Goal: Task Accomplishment & Management: Manage account settings

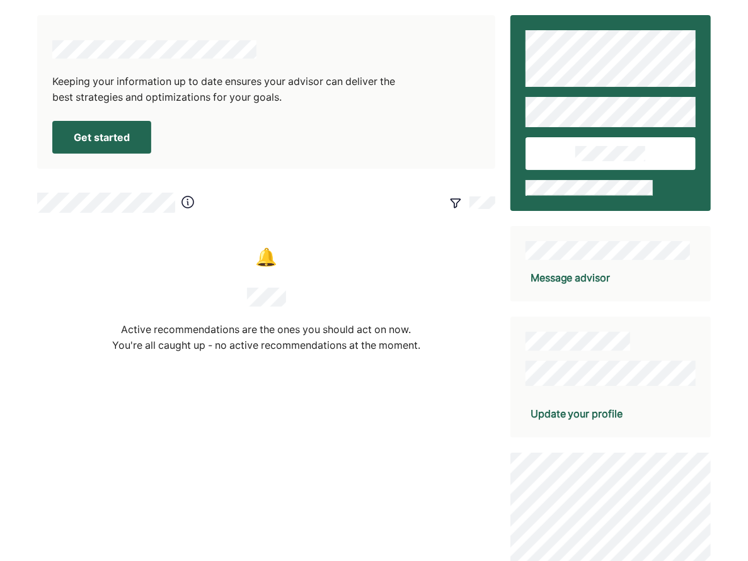
click at [113, 132] on button "Get started" at bounding box center [101, 137] width 99 height 33
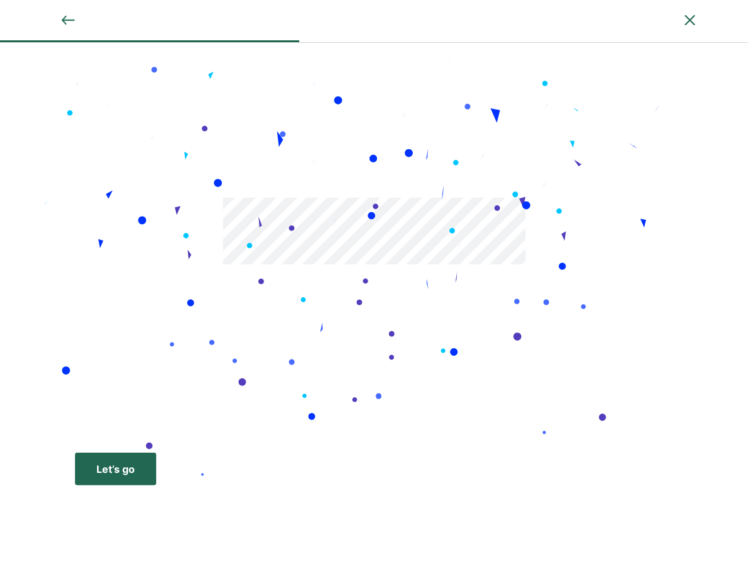
click at [114, 473] on div "Let’s go" at bounding box center [115, 469] width 38 height 15
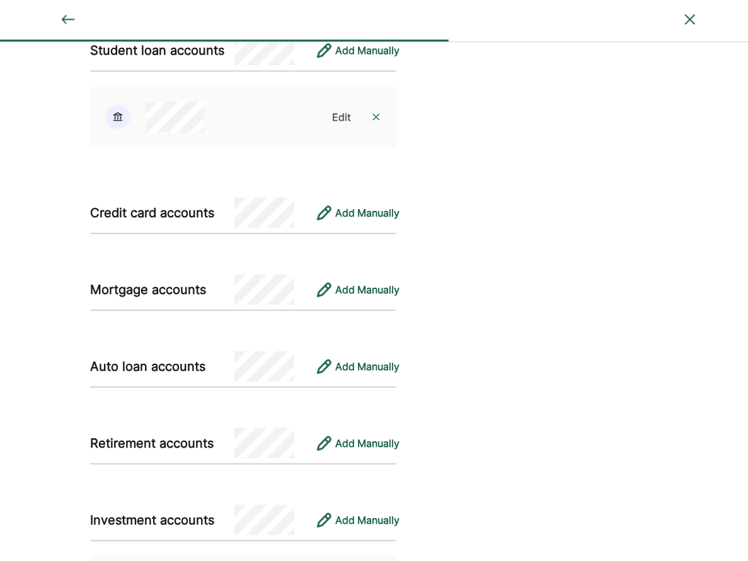
scroll to position [1073, 0]
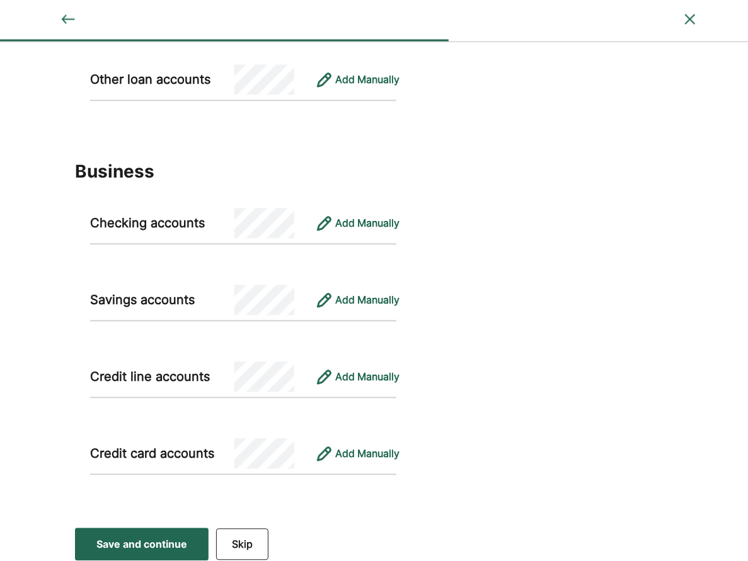
click at [261, 534] on button "Skip" at bounding box center [242, 544] width 52 height 31
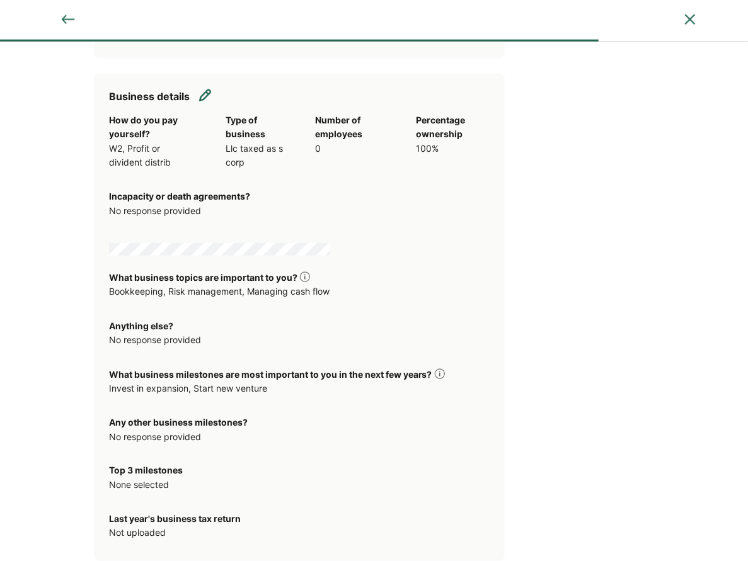
scroll to position [654, 0]
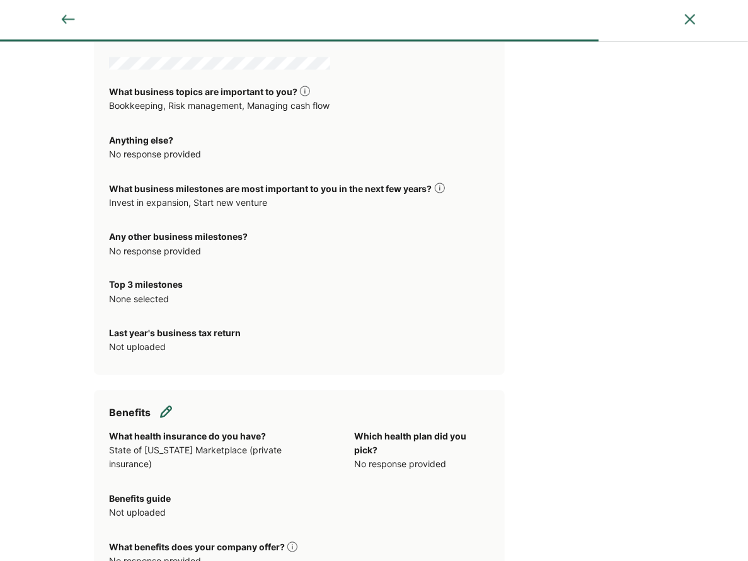
click at [367, 339] on div "How do you pay yourself? W2, Profit or divident distrib Type of business Llc ta…" at bounding box center [299, 144] width 380 height 433
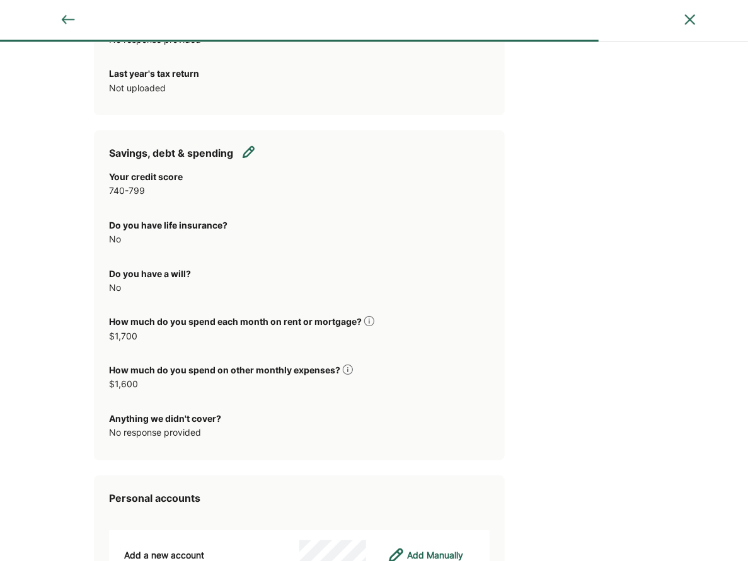
scroll to position [2776, 0]
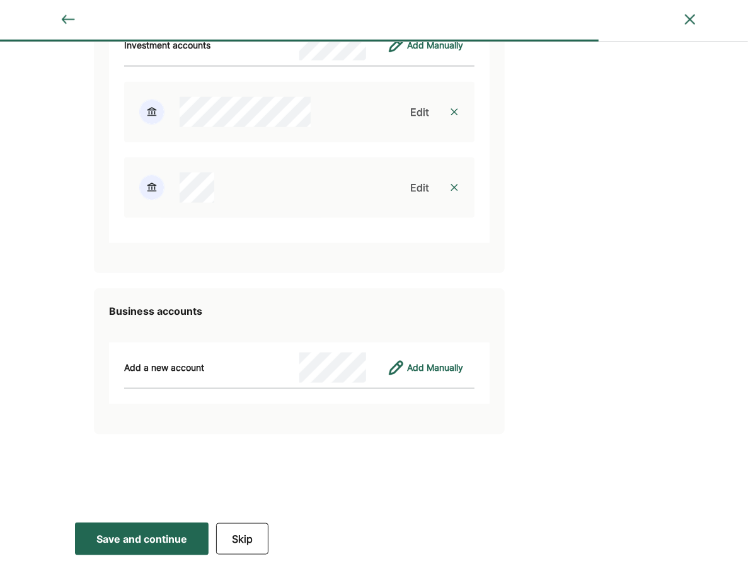
click at [257, 544] on button "Skip" at bounding box center [242, 538] width 52 height 31
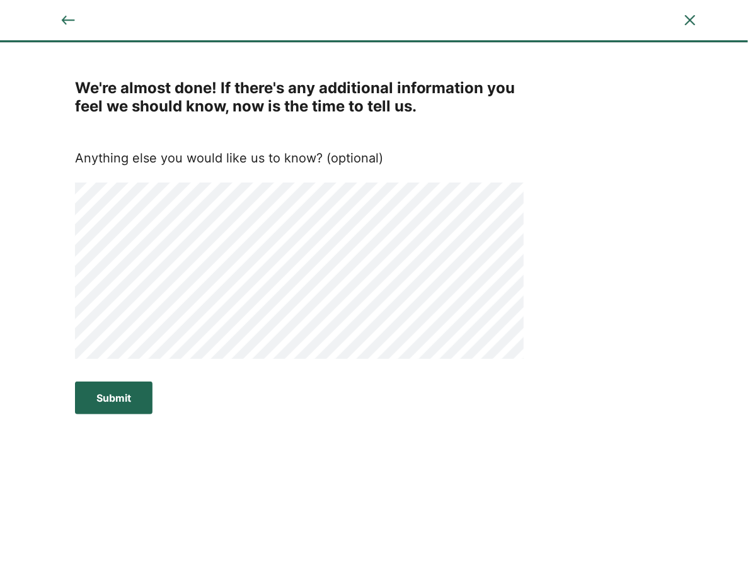
click at [687, 24] on img at bounding box center [689, 20] width 15 height 15
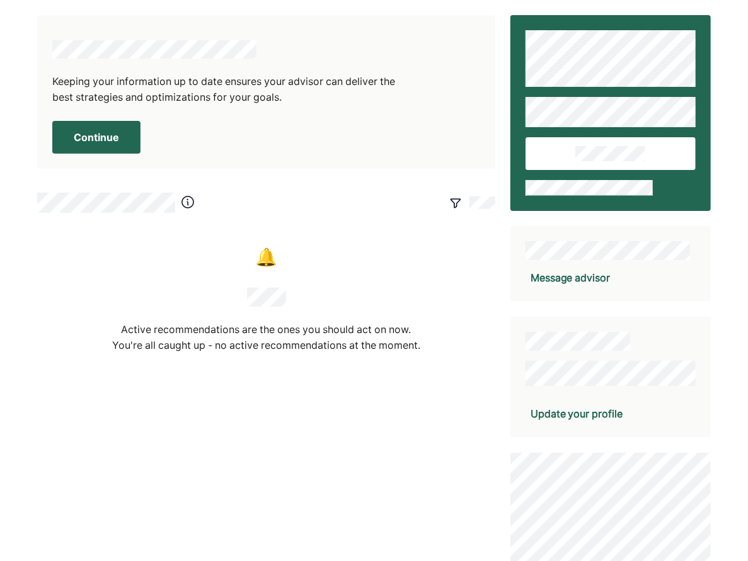
click at [111, 135] on button "Continue" at bounding box center [96, 137] width 88 height 33
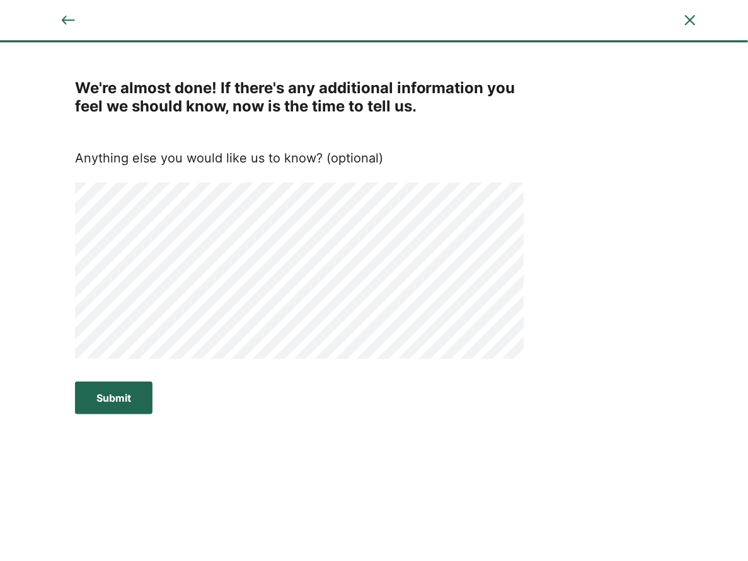
click at [118, 398] on div "Submit" at bounding box center [113, 397] width 35 height 15
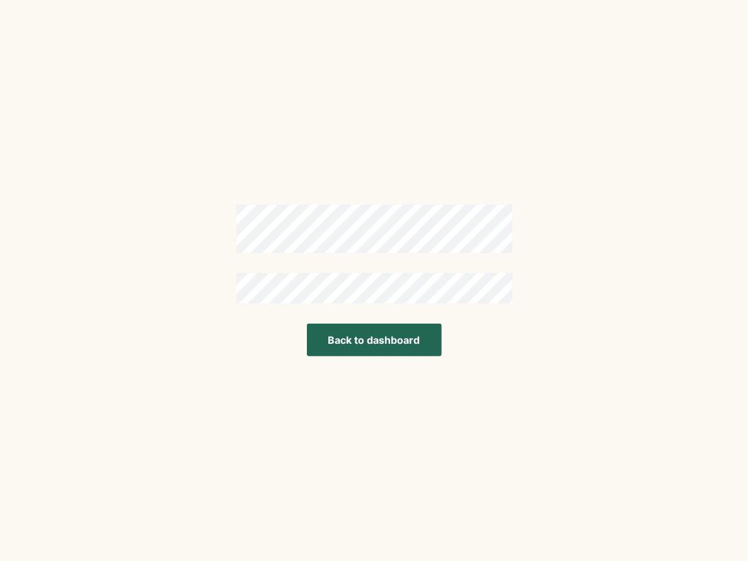
click at [402, 348] on button "Back to dashboard" at bounding box center [374, 340] width 135 height 33
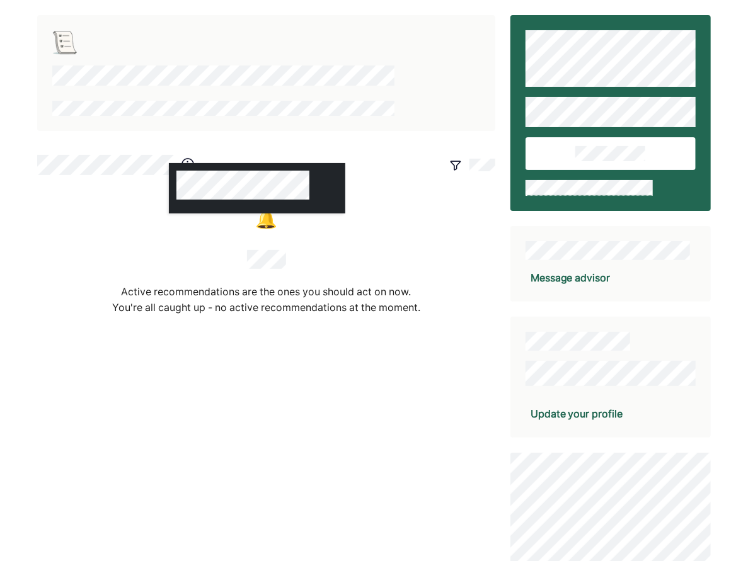
click at [187, 164] on div at bounding box center [257, 188] width 176 height 50
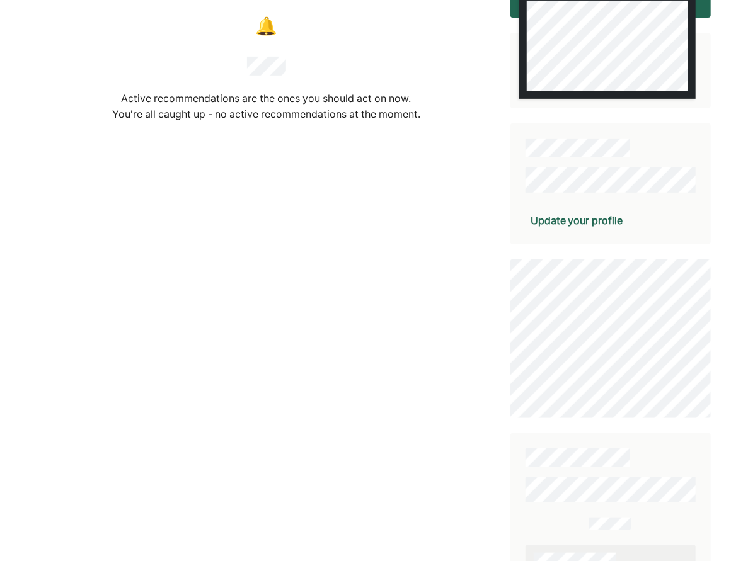
scroll to position [373, 0]
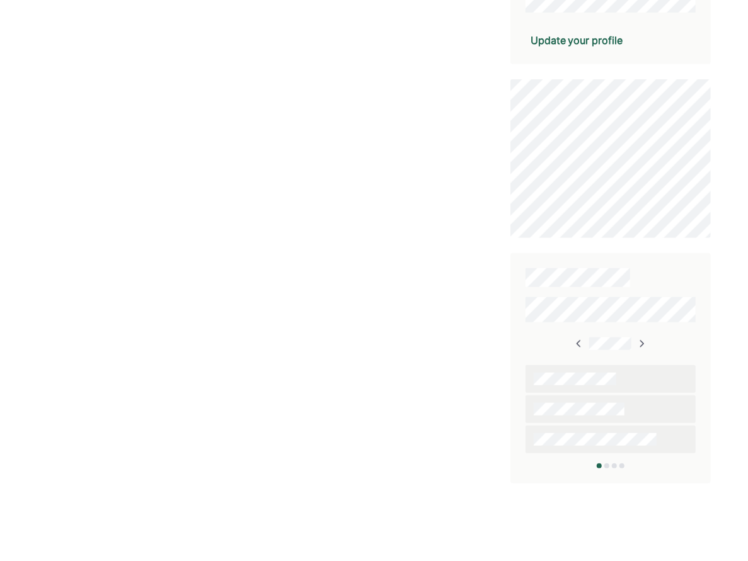
click at [605, 467] on div at bounding box center [606, 466] width 5 height 5
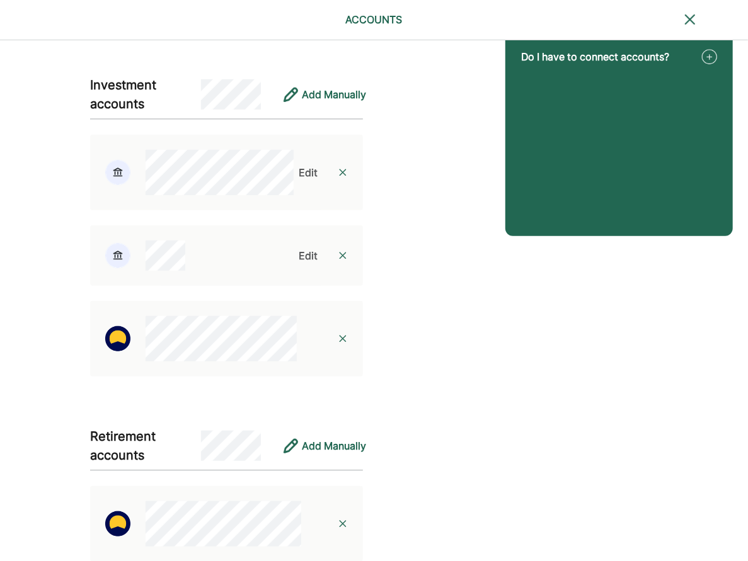
scroll to position [240, 0]
click at [343, 169] on img at bounding box center [343, 173] width 10 height 10
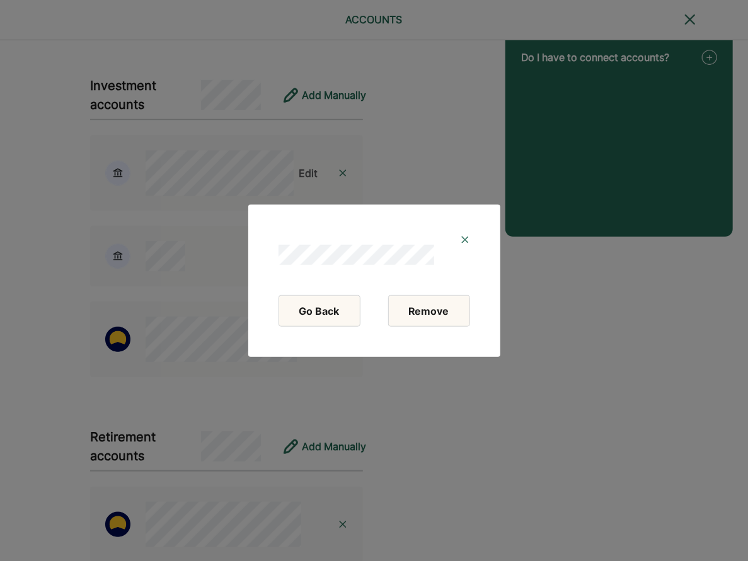
click at [419, 307] on button "Remove" at bounding box center [429, 310] width 82 height 31
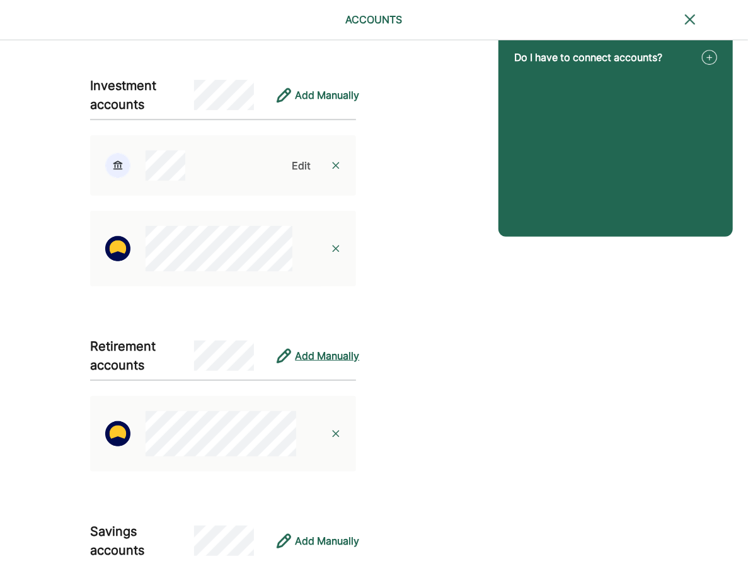
click at [300, 361] on div "Add Manually" at bounding box center [327, 355] width 64 height 15
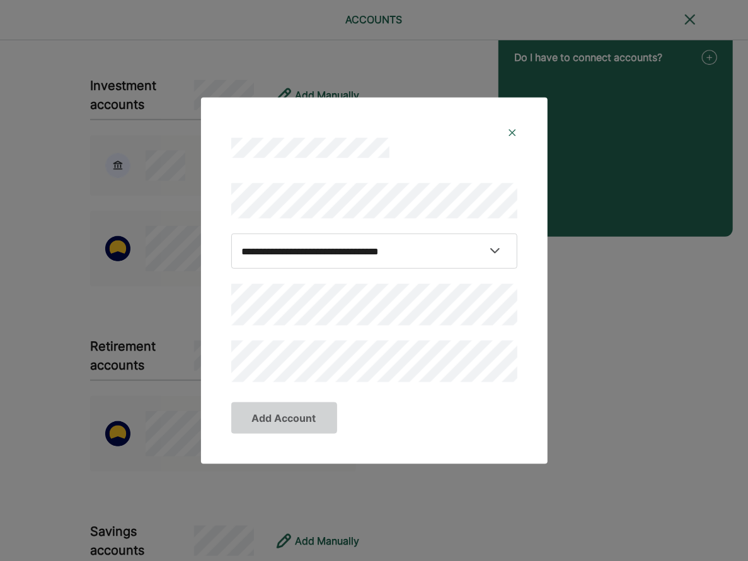
click at [514, 133] on img at bounding box center [512, 133] width 10 height 10
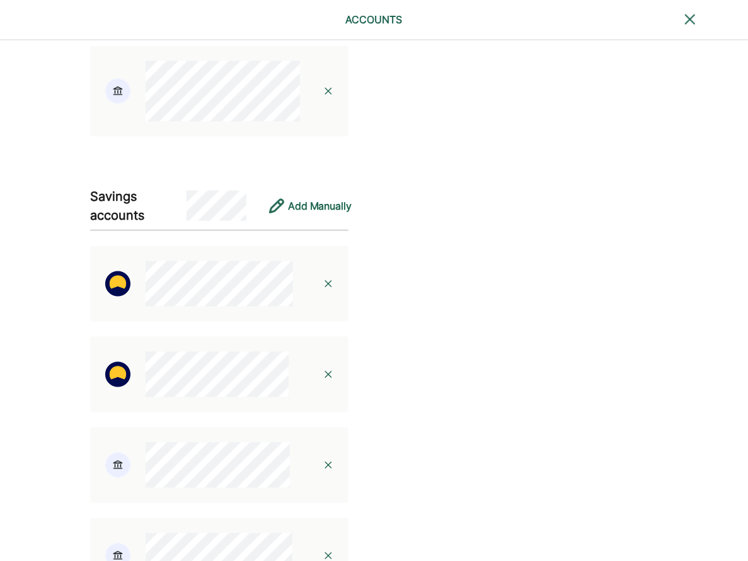
scroll to position [786, 0]
click at [326, 375] on img at bounding box center [328, 375] width 10 height 10
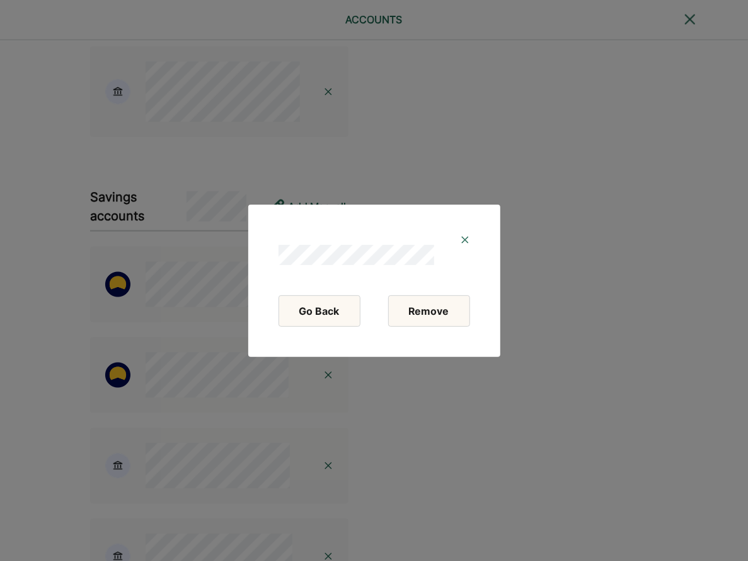
click at [434, 310] on button "Remove" at bounding box center [429, 310] width 82 height 31
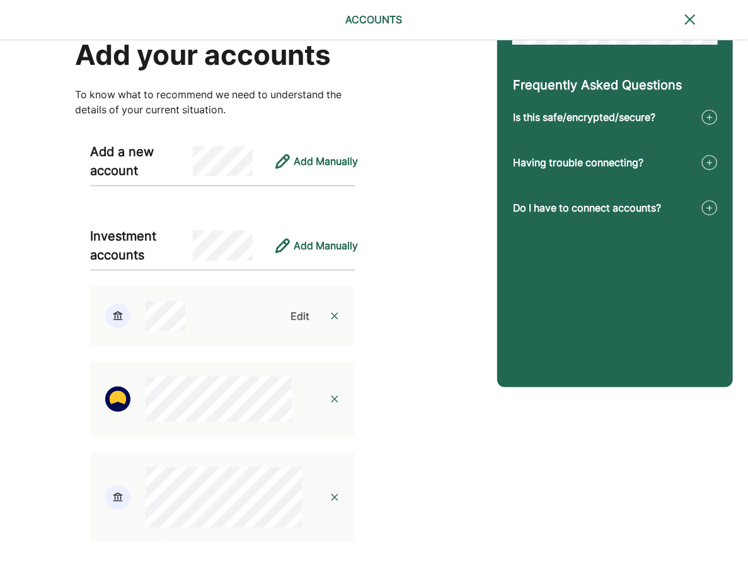
scroll to position [0, 0]
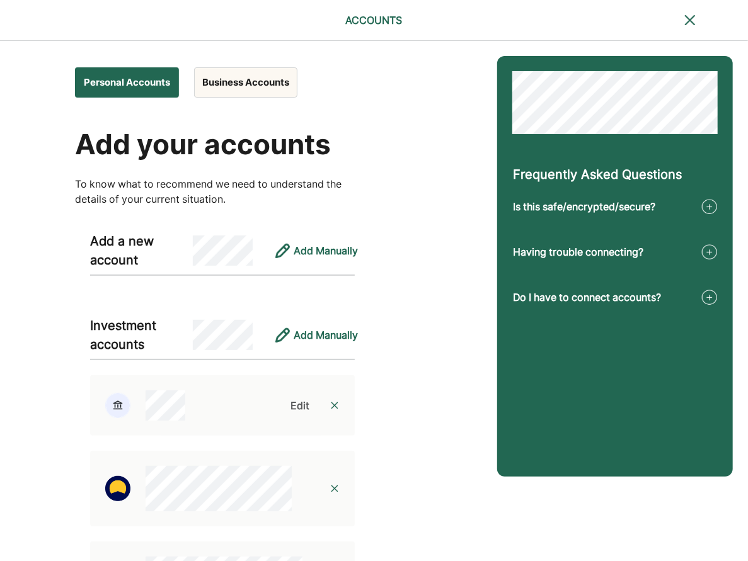
click at [275, 78] on button "Business Accounts" at bounding box center [245, 82] width 103 height 30
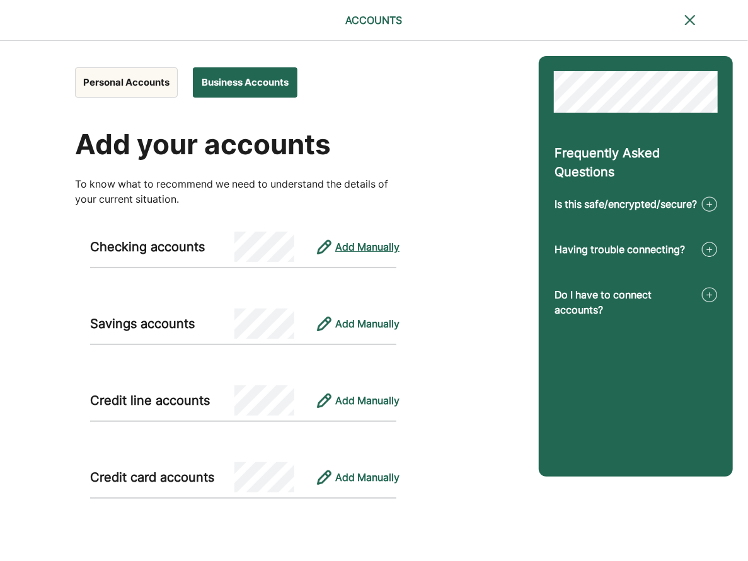
click at [358, 242] on div "Add Manually" at bounding box center [367, 246] width 64 height 15
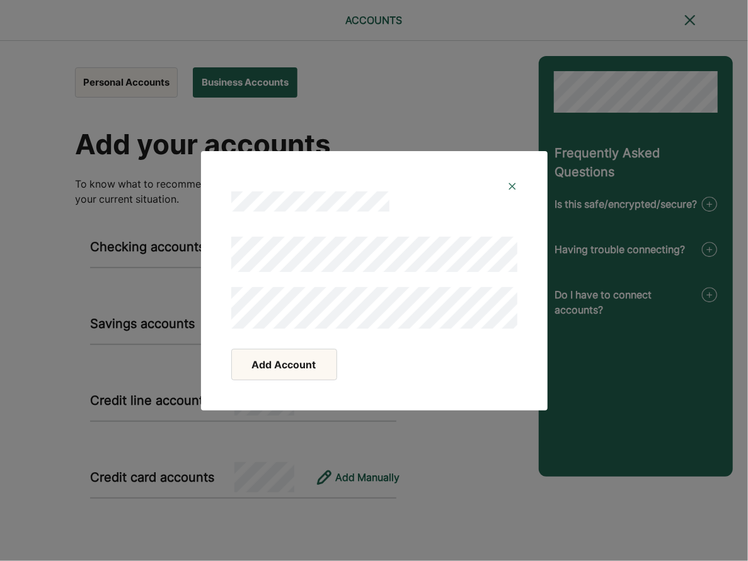
click at [300, 360] on button "Add Account" at bounding box center [284, 364] width 106 height 31
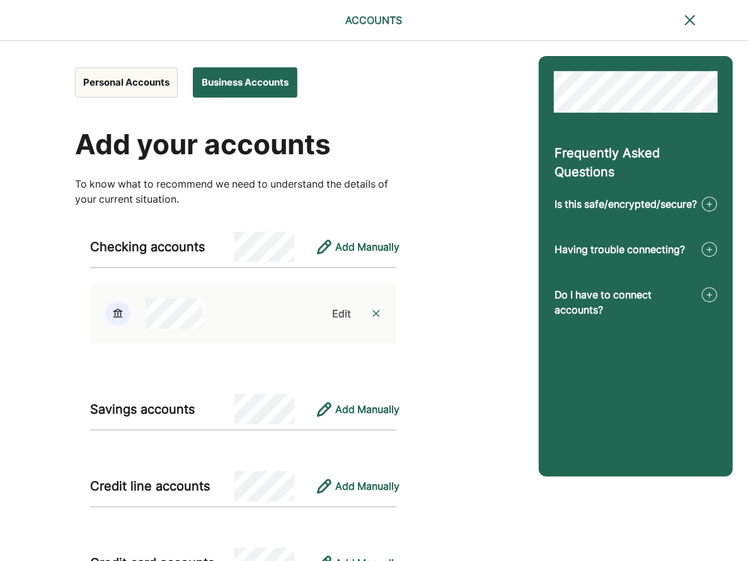
click at [377, 311] on img at bounding box center [376, 314] width 10 height 10
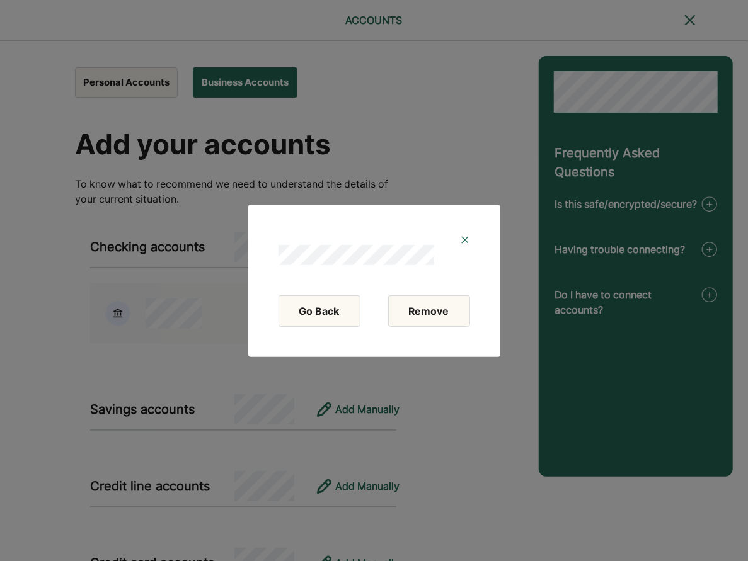
click at [440, 306] on button "Remove" at bounding box center [429, 310] width 82 height 31
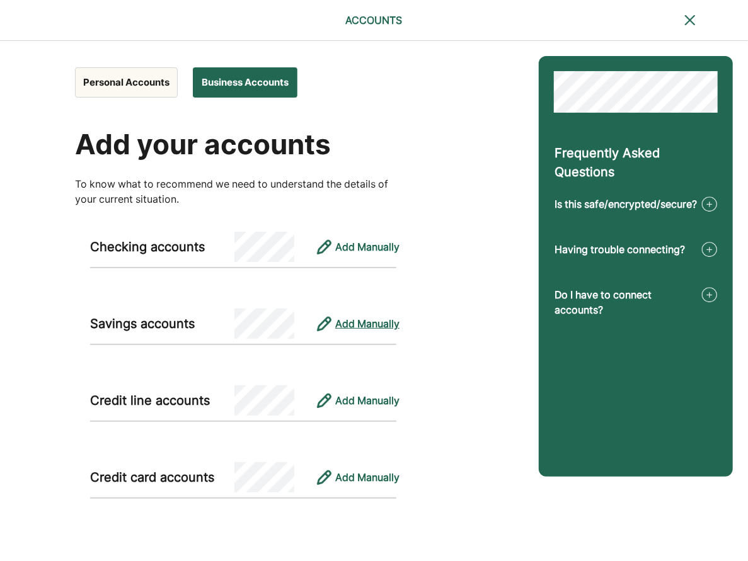
click at [355, 322] on div "Add Manually" at bounding box center [367, 323] width 64 height 15
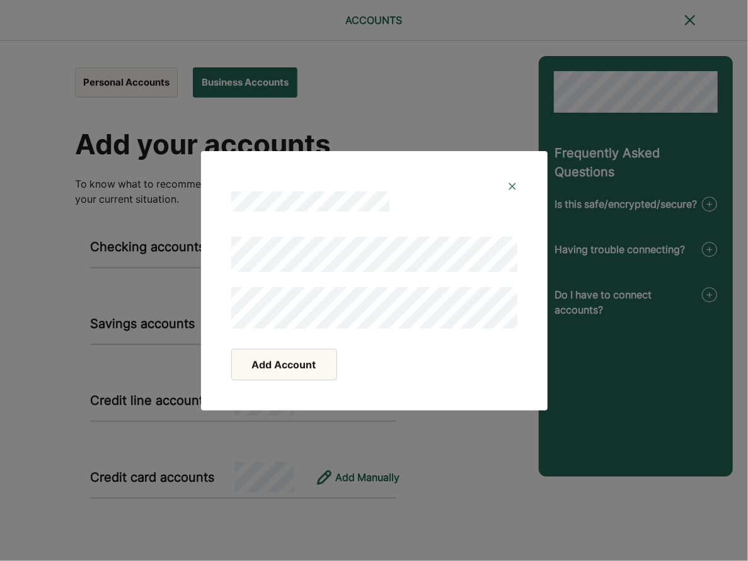
click at [312, 369] on button "Add Account" at bounding box center [284, 364] width 106 height 31
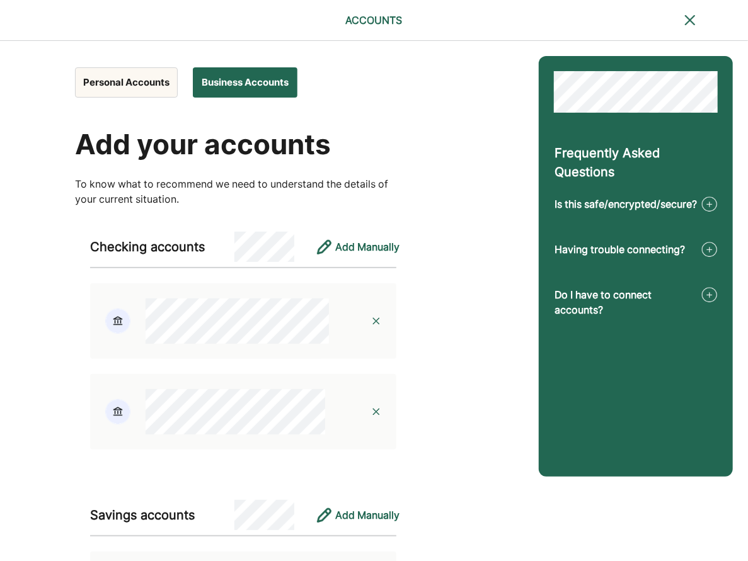
click at [122, 75] on button "Personal Accounts" at bounding box center [126, 82] width 103 height 30
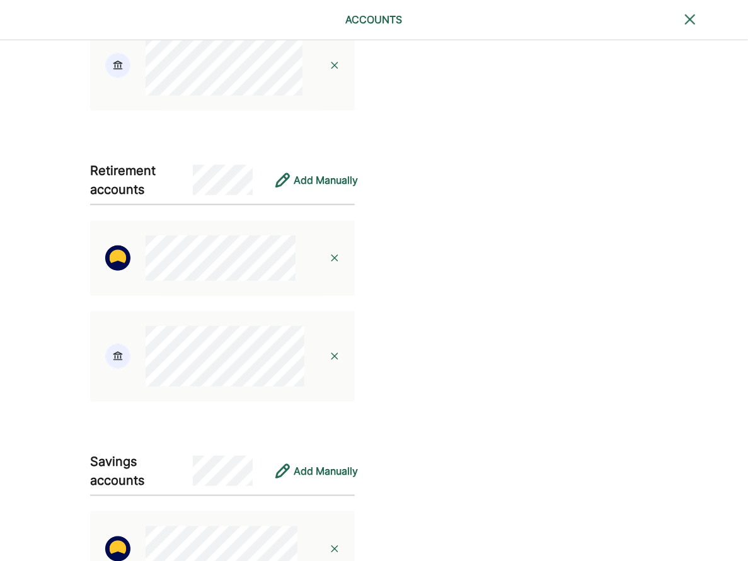
scroll to position [521, 0]
click at [309, 175] on div "Add Manually" at bounding box center [325, 180] width 64 height 15
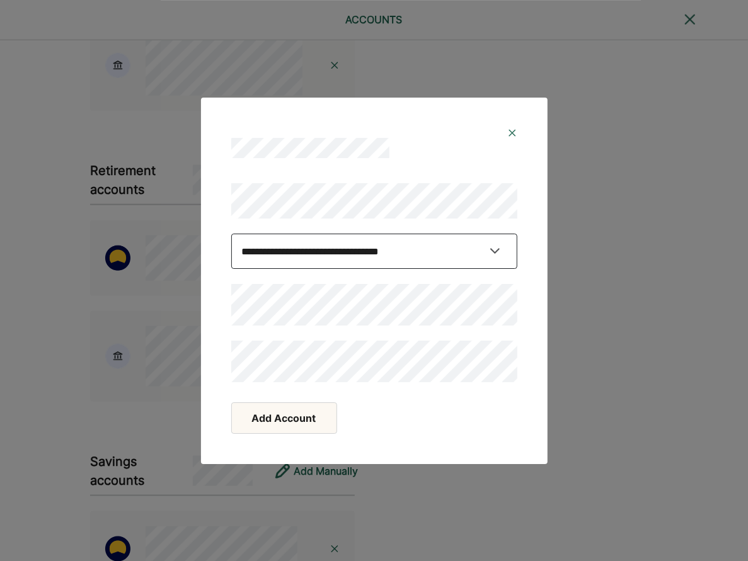
click at [231, 234] on select "**********" at bounding box center [374, 251] width 286 height 35
click option "**********" at bounding box center [0, 0] width 0 height 0
click at [231, 234] on select "**********" at bounding box center [374, 251] width 286 height 35
select select "*********"
click option "*********" at bounding box center [0, 0] width 0 height 0
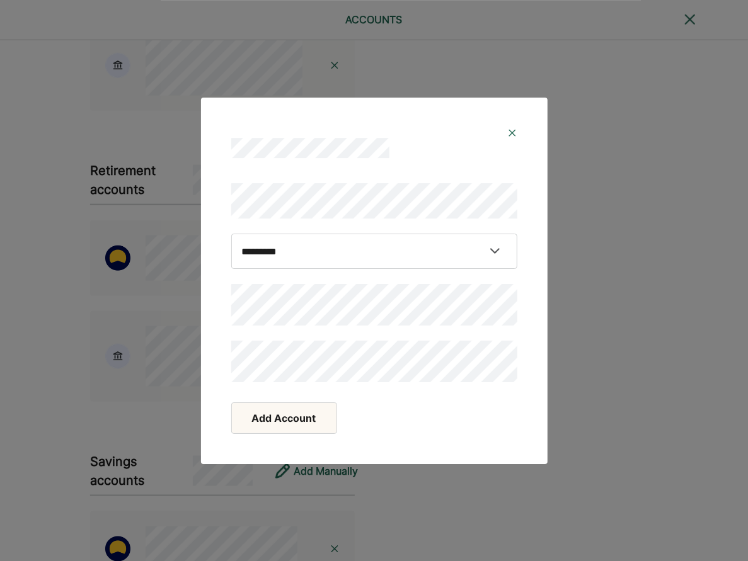
click at [284, 421] on button "Add Account" at bounding box center [284, 417] width 106 height 31
click at [292, 417] on button "Add Account" at bounding box center [284, 417] width 106 height 31
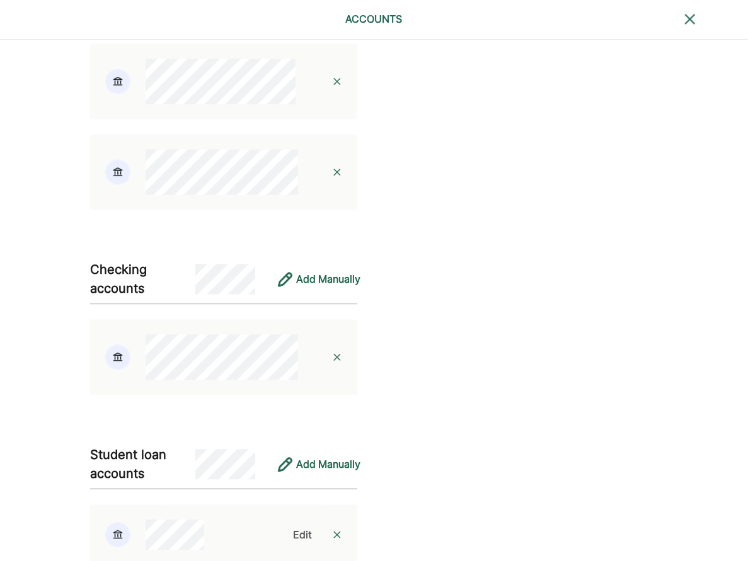
scroll to position [1212, 0]
